Goal: Find contact information: Find contact information

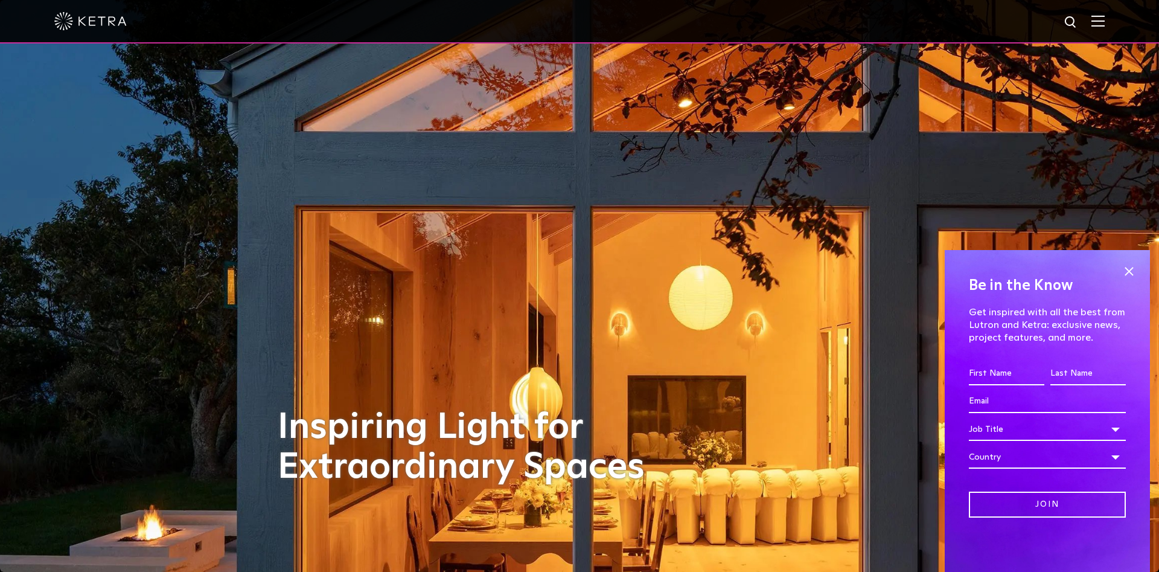
click at [1104, 24] on img at bounding box center [1098, 20] width 13 height 11
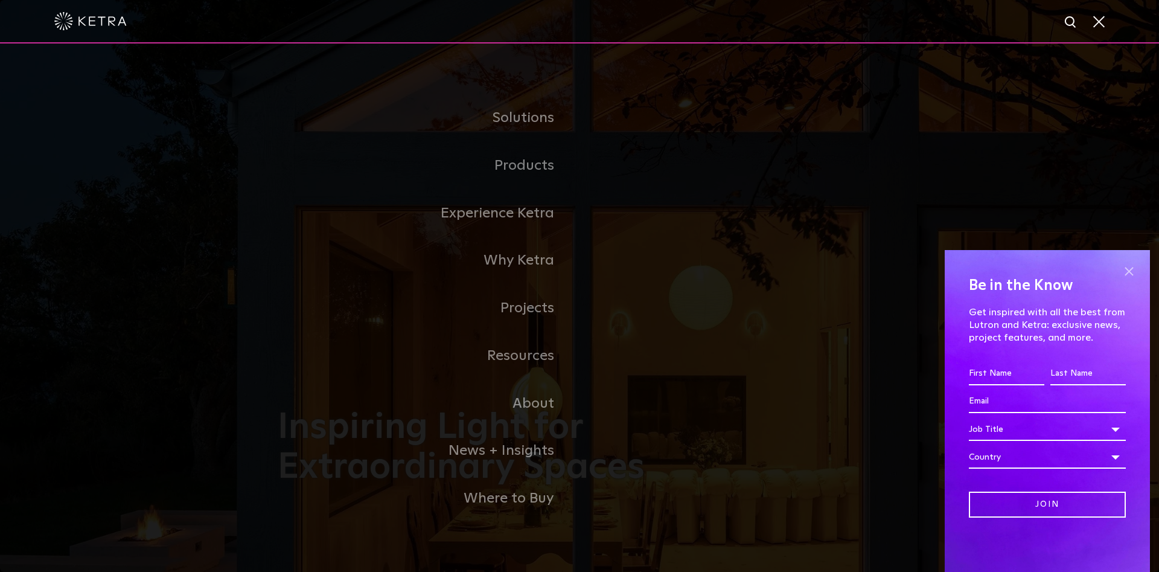
click at [1130, 267] on span at bounding box center [1129, 271] width 18 height 18
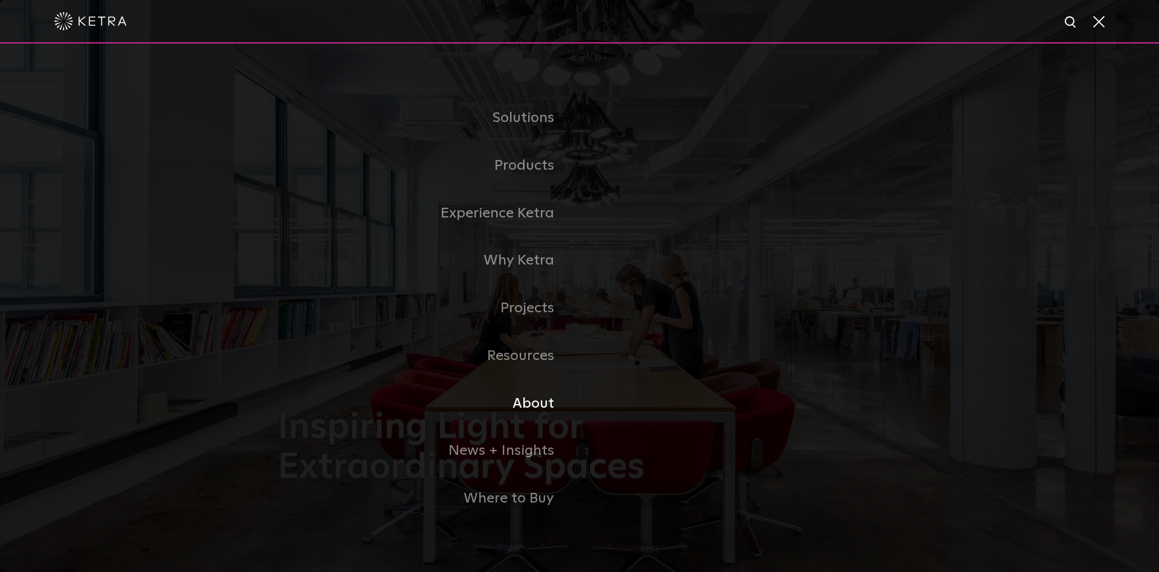
click at [536, 402] on link "About" at bounding box center [429, 404] width 302 height 48
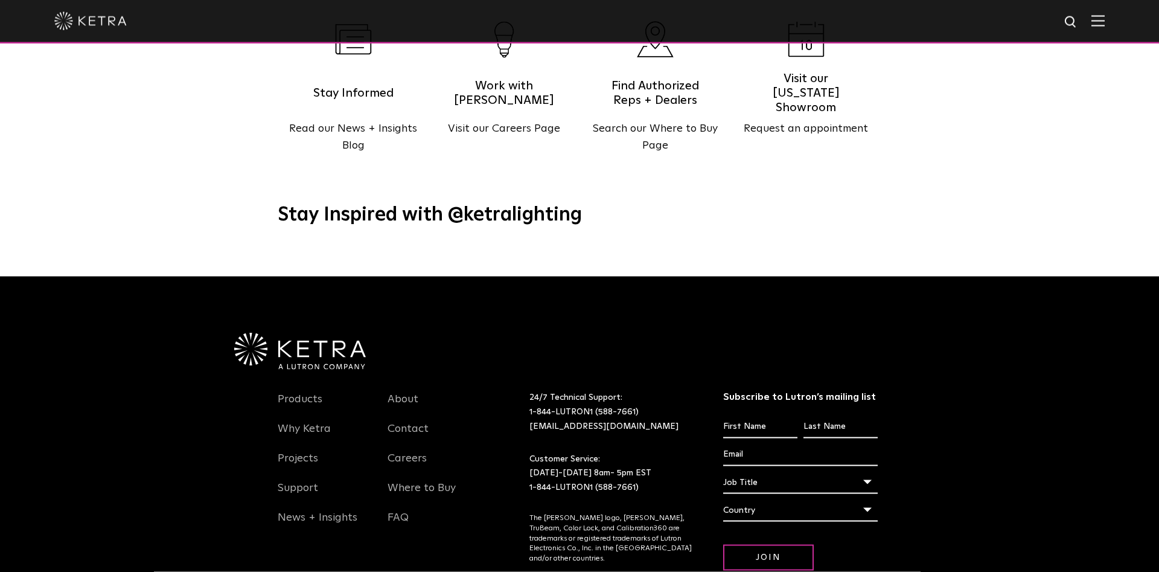
scroll to position [1560, 0]
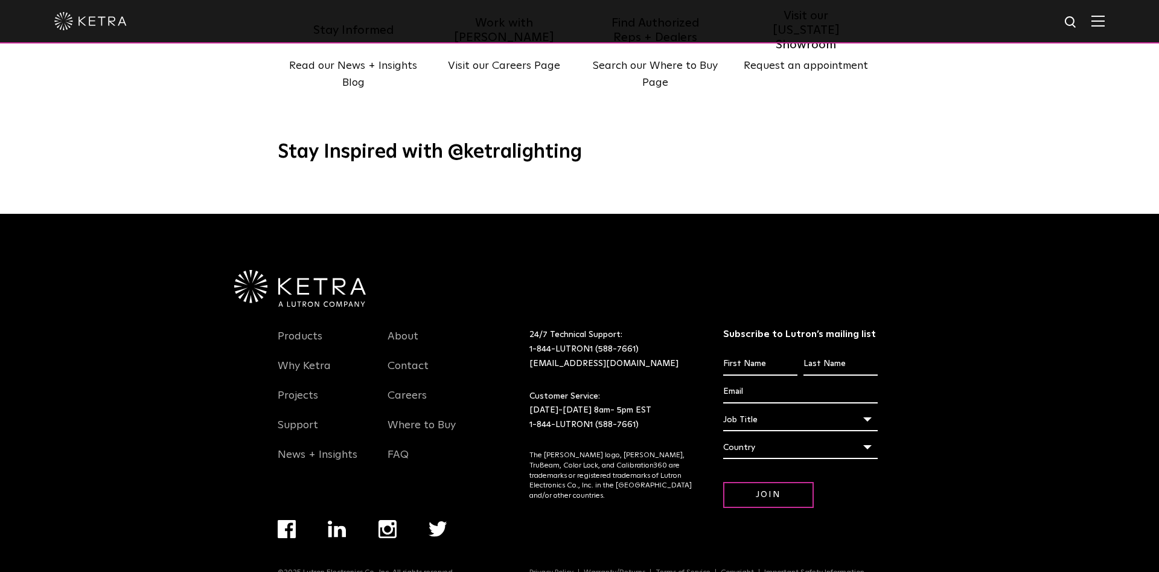
click at [508, 261] on div at bounding box center [579, 261] width 700 height 94
click at [542, 569] on link "Privacy Policy" at bounding box center [552, 572] width 54 height 7
click at [404, 359] on link "Contact" at bounding box center [408, 373] width 41 height 28
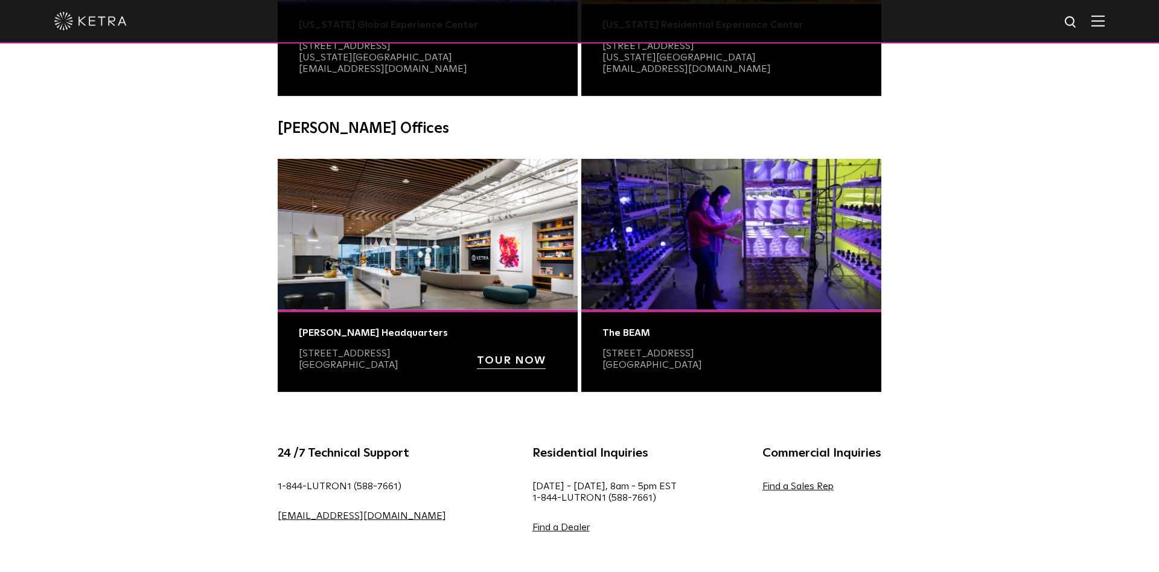
scroll to position [369, 0]
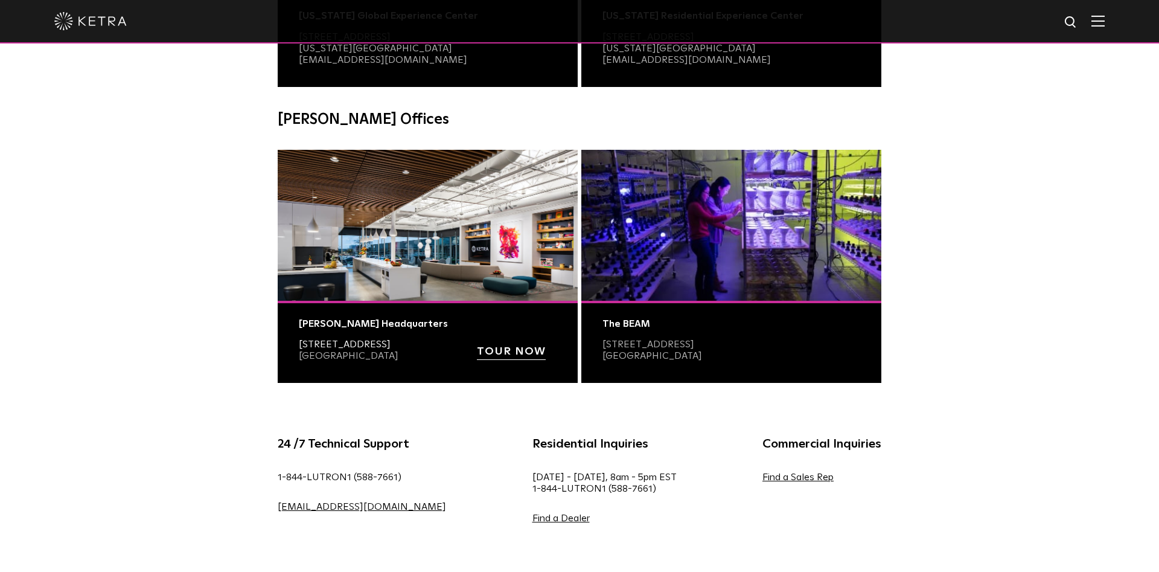
click at [322, 346] on link "2301-B East Riverside Drive" at bounding box center [345, 344] width 92 height 10
drag, startPoint x: 374, startPoint y: 356, endPoint x: 298, endPoint y: 347, distance: 77.2
click at [298, 347] on div "Ketra Headquarters 2301-B East Riverside Drive Austin, TX 78741 TOUR NOW" at bounding box center [428, 342] width 300 height 83
click at [287, 347] on div "Ketra Headquarters 2301-B East Riverside Drive Austin, TX 78741 TOUR NOW" at bounding box center [428, 342] width 300 height 83
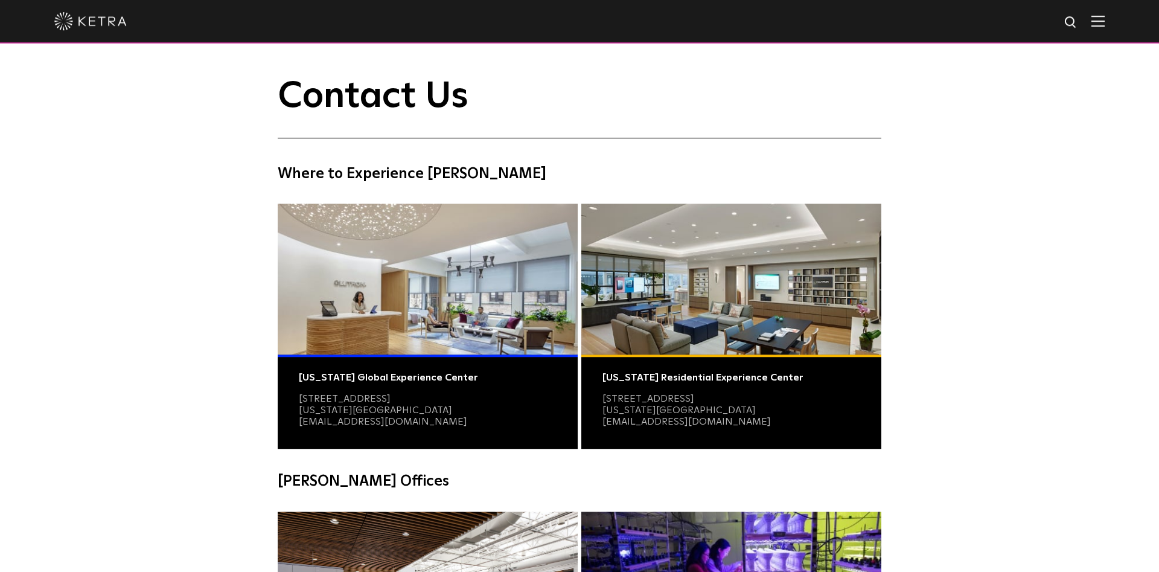
scroll to position [0, 0]
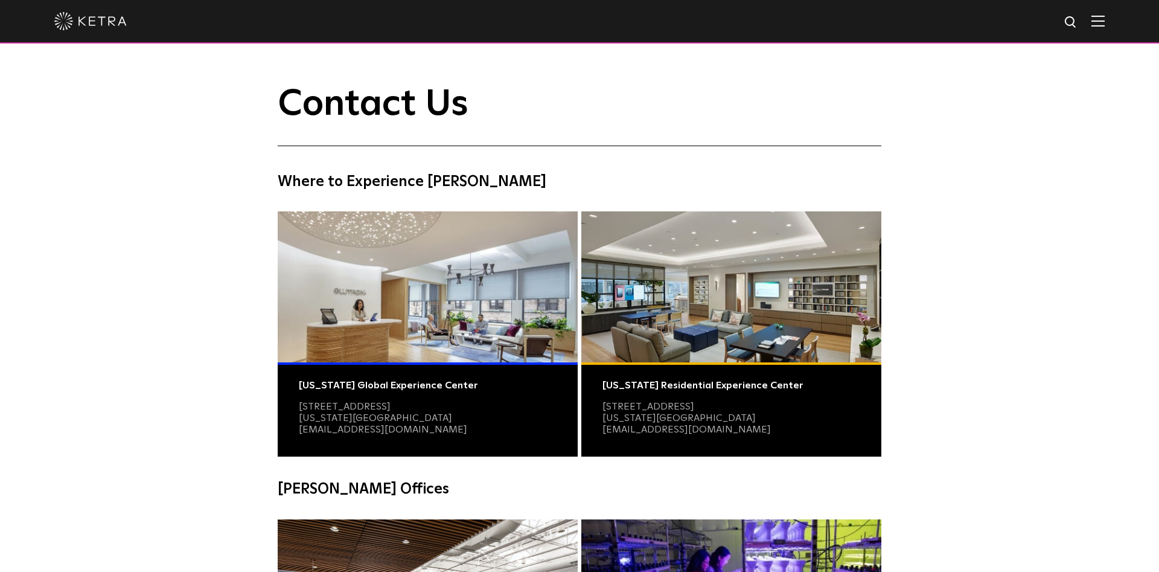
click at [1107, 16] on div at bounding box center [579, 21] width 1159 height 43
click at [1099, 21] on img at bounding box center [1098, 20] width 13 height 11
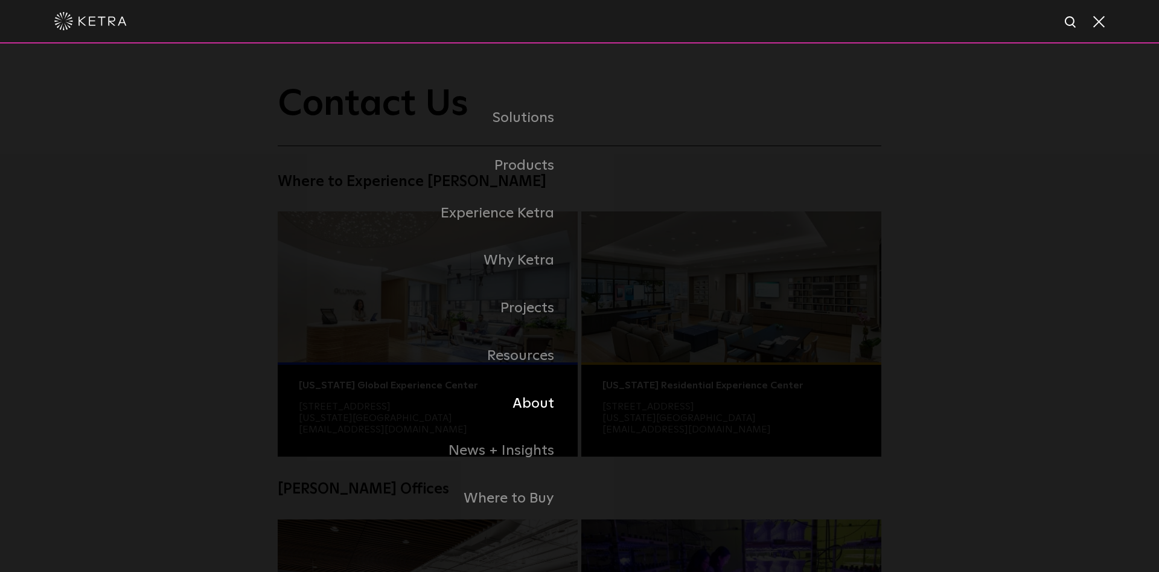
click at [528, 403] on link "About" at bounding box center [429, 404] width 302 height 48
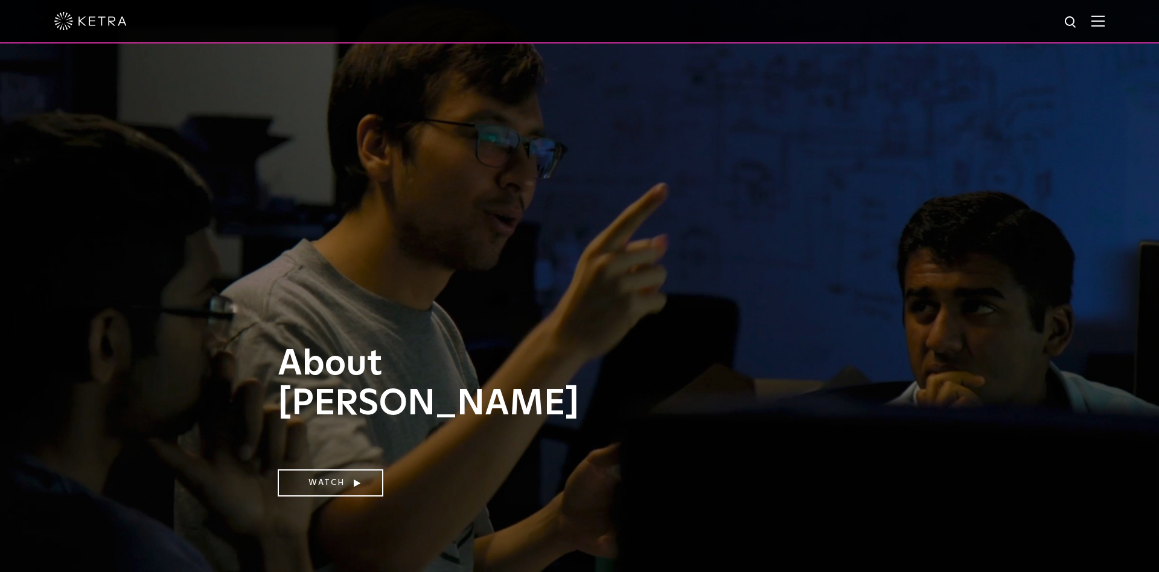
click at [90, 17] on img at bounding box center [90, 21] width 72 height 18
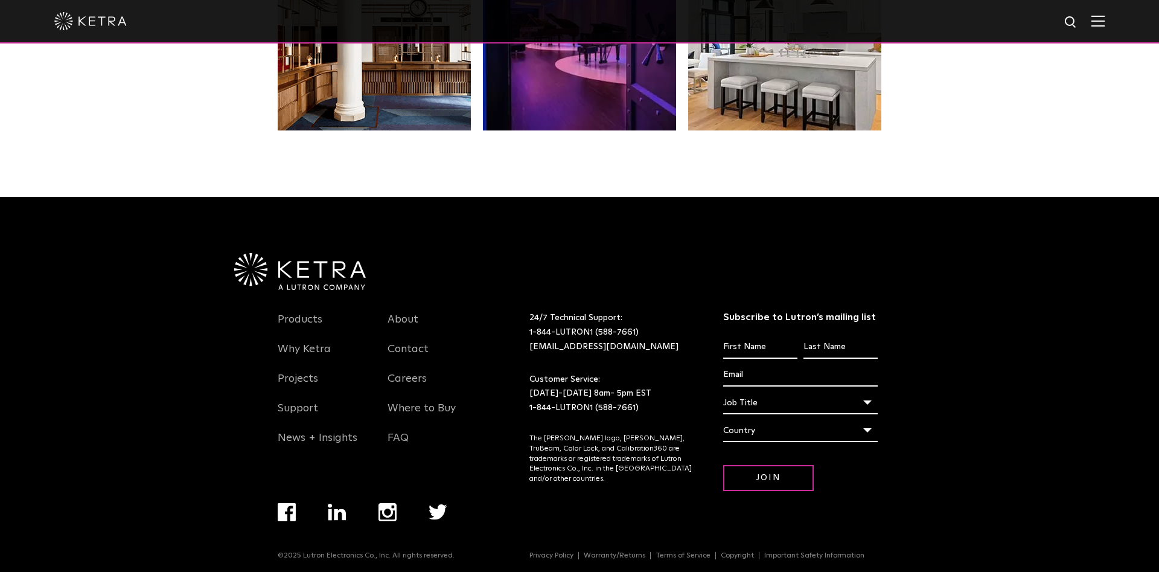
scroll to position [2543, 0]
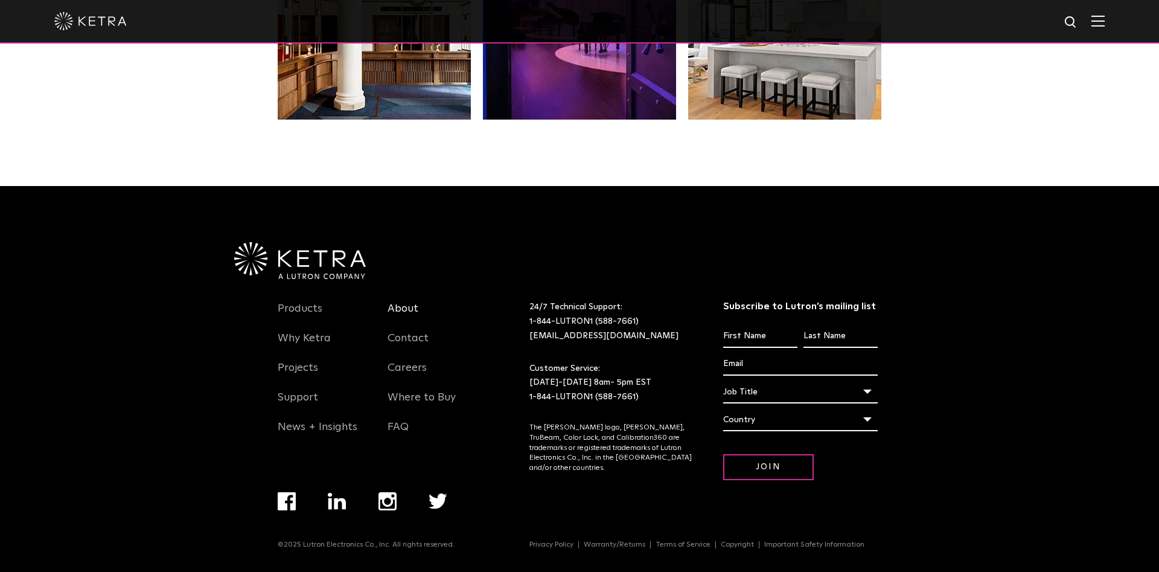
click at [401, 303] on link "About" at bounding box center [403, 316] width 31 height 28
